Goal: Information Seeking & Learning: Learn about a topic

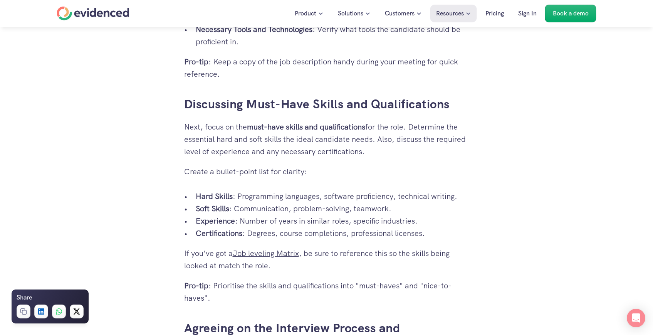
scroll to position [1206, 0]
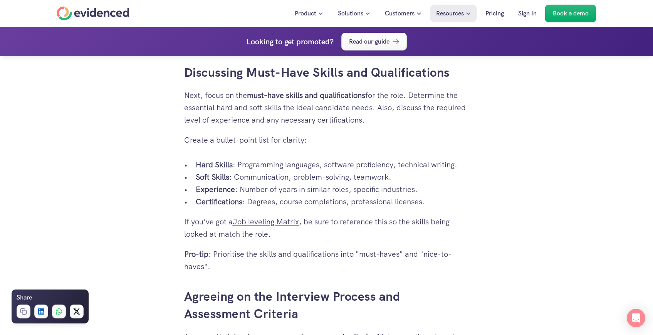
click at [316, 195] on p "Experience : Number of years in similar roles, specific industries." at bounding box center [332, 189] width 273 height 12
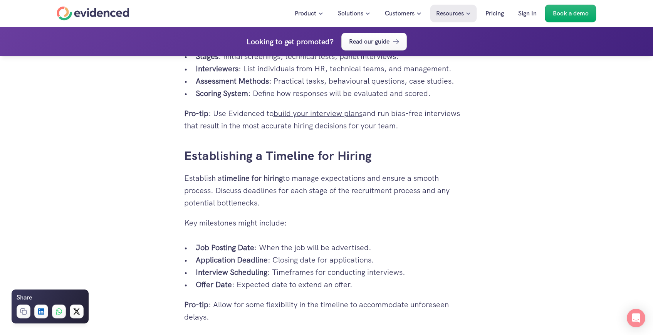
scroll to position [1617, 0]
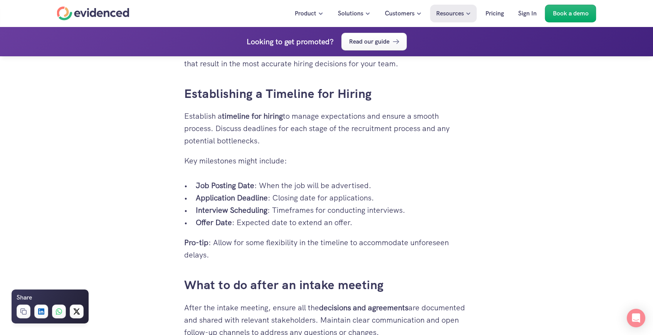
click at [284, 216] on p "Interview Scheduling : Timeframes for conducting interviews." at bounding box center [332, 210] width 273 height 12
drag, startPoint x: 275, startPoint y: 213, endPoint x: 401, endPoint y: 221, distance: 126.1
click at [401, 221] on ul "Job Posting Date : When the job will be advertised. Application Deadline : Clos…" at bounding box center [326, 203] width 285 height 49
click at [408, 228] on p "Offer Date : Expected date to extend an offer." at bounding box center [332, 222] width 273 height 12
click at [239, 228] on p "Offer Date : Expected date to extend an offer." at bounding box center [332, 222] width 273 height 12
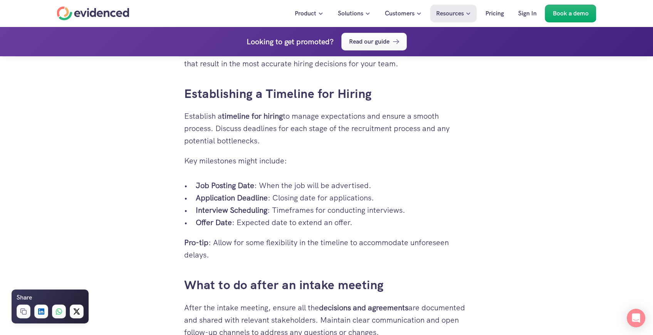
click at [192, 228] on ul "Job Posting Date : When the job will be advertised. Application Deadline : Clos…" at bounding box center [326, 203] width 285 height 49
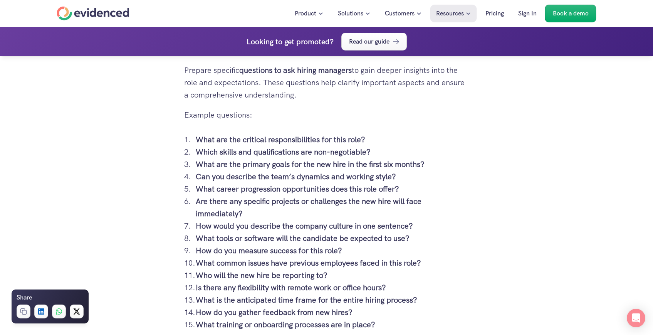
scroll to position [2085, 0]
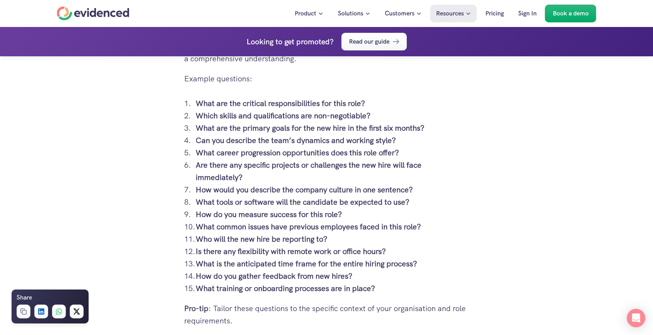
drag, startPoint x: 375, startPoint y: 152, endPoint x: 190, endPoint y: 156, distance: 184.4
click at [196, 122] on li "Which skills and qualifications are non-negotiable?" at bounding box center [332, 115] width 273 height 12
click at [248, 133] on strong "What are the primary goals for the new hire in the first six months?" at bounding box center [310, 128] width 229 height 10
drag, startPoint x: 434, startPoint y: 163, endPoint x: 194, endPoint y: 162, distance: 239.8
click at [194, 162] on ol "What are the critical responsibilities for this role? Which skills and qualific…" at bounding box center [326, 195] width 285 height 197
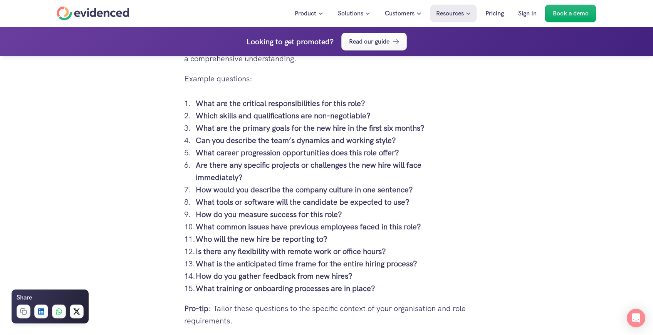
copy strong "What are the primary goals for the new hire in the first six months?"
drag, startPoint x: 196, startPoint y: 177, endPoint x: 418, endPoint y: 181, distance: 222.1
click at [418, 146] on p "Can you describe the team’s dynamics and working style?" at bounding box center [332, 140] width 273 height 12
copy strong "Can you describe the team’s dynamics and working style?"
drag, startPoint x: 405, startPoint y: 191, endPoint x: 194, endPoint y: 186, distance: 211.4
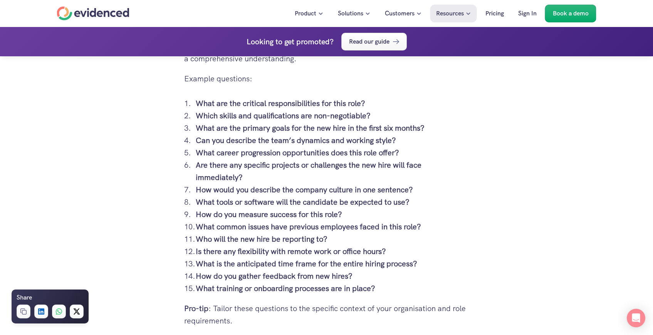
click at [194, 186] on ol "What are the critical responsibilities for this role? Which skills and qualific…" at bounding box center [326, 195] width 285 height 197
click at [257, 182] on strong "Are there any specific projects or challenges the new hire will face immediatel…" at bounding box center [310, 171] width 228 height 22
drag, startPoint x: 251, startPoint y: 212, endPoint x: 195, endPoint y: 187, distance: 61.7
click at [196, 187] on ol "What are the critical responsibilities for this role? Which skills and qualific…" at bounding box center [326, 195] width 285 height 197
copy ol "What career progression opportunities does this role offer? Are there any speci…"
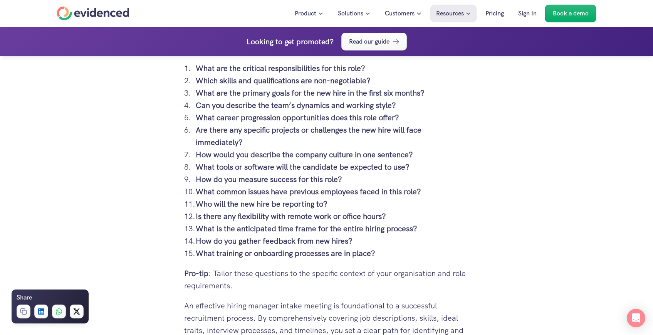
scroll to position [2167, 0]
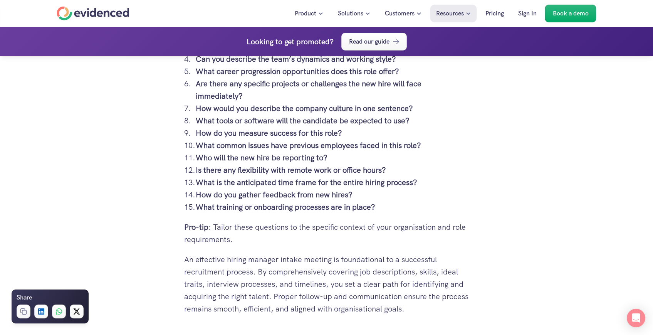
click at [244, 151] on p "What common issues have previous employees faced in this role?" at bounding box center [332, 145] width 273 height 12
drag, startPoint x: 195, startPoint y: 168, endPoint x: 352, endPoint y: 167, distance: 157.5
click at [350, 167] on ol "What are the critical responsibilities for this role? Which skills and qualific…" at bounding box center [326, 114] width 285 height 197
click at [323, 162] on strong "Who will the new hire be reporting to?" at bounding box center [262, 157] width 132 height 10
drag, startPoint x: 347, startPoint y: 201, endPoint x: 172, endPoint y: 194, distance: 174.9
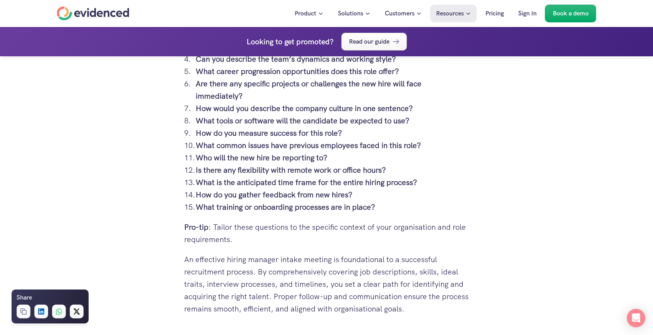
click at [202, 162] on strong "Who will the new hire be reporting to?" at bounding box center [262, 157] width 132 height 10
drag, startPoint x: 346, startPoint y: 197, endPoint x: 182, endPoint y: 194, distance: 164.0
copy strong "Who will the new hire be reporting to?"
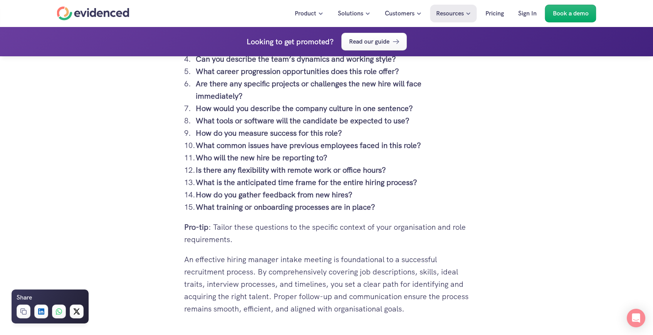
click at [266, 187] on strong "What is the anticipated time frame for the entire hiring process?" at bounding box center [306, 182] width 221 height 10
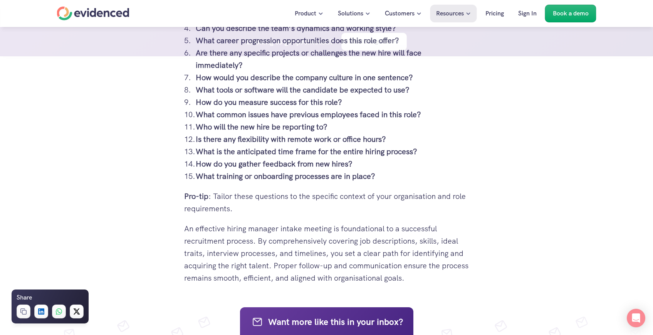
scroll to position [2208, 0]
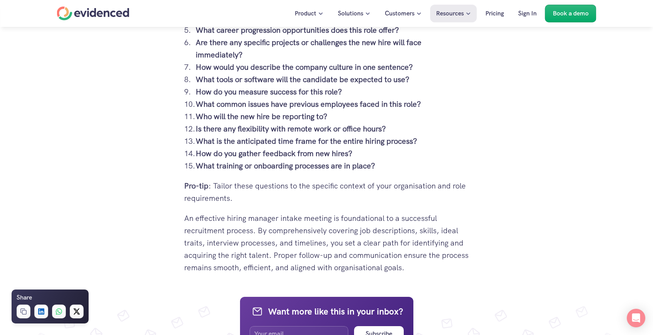
click at [297, 171] on strong "What training or onboarding processes are in place?" at bounding box center [285, 166] width 179 height 10
drag, startPoint x: 372, startPoint y: 189, endPoint x: 140, endPoint y: 186, distance: 231.8
click at [393, 172] on p "What training or onboarding processes are in place?" at bounding box center [332, 165] width 273 height 12
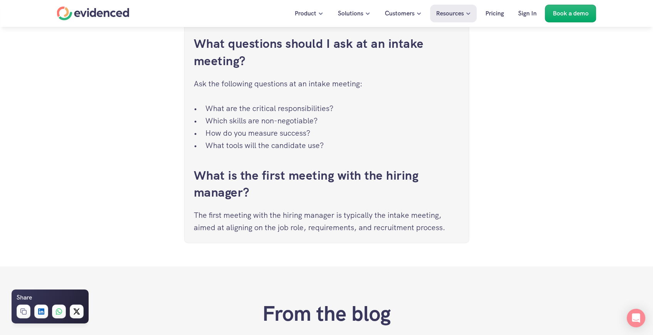
scroll to position [2802, 0]
